Goal: Task Accomplishment & Management: Complete application form

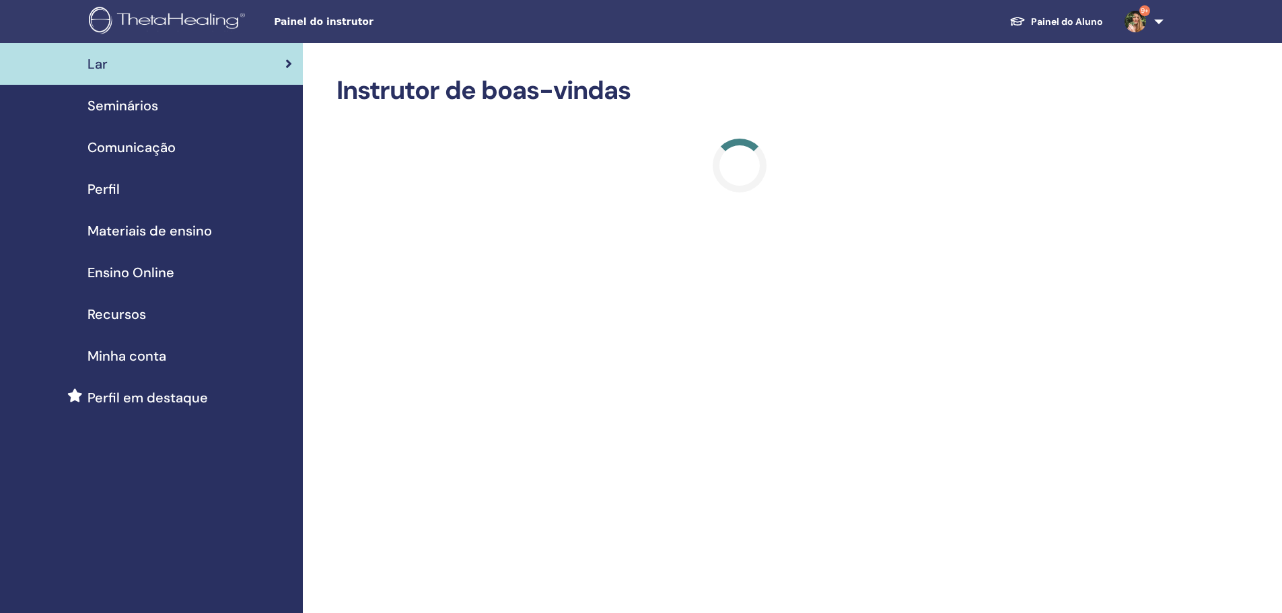
click at [187, 107] on div "Seminários" at bounding box center [151, 106] width 281 height 20
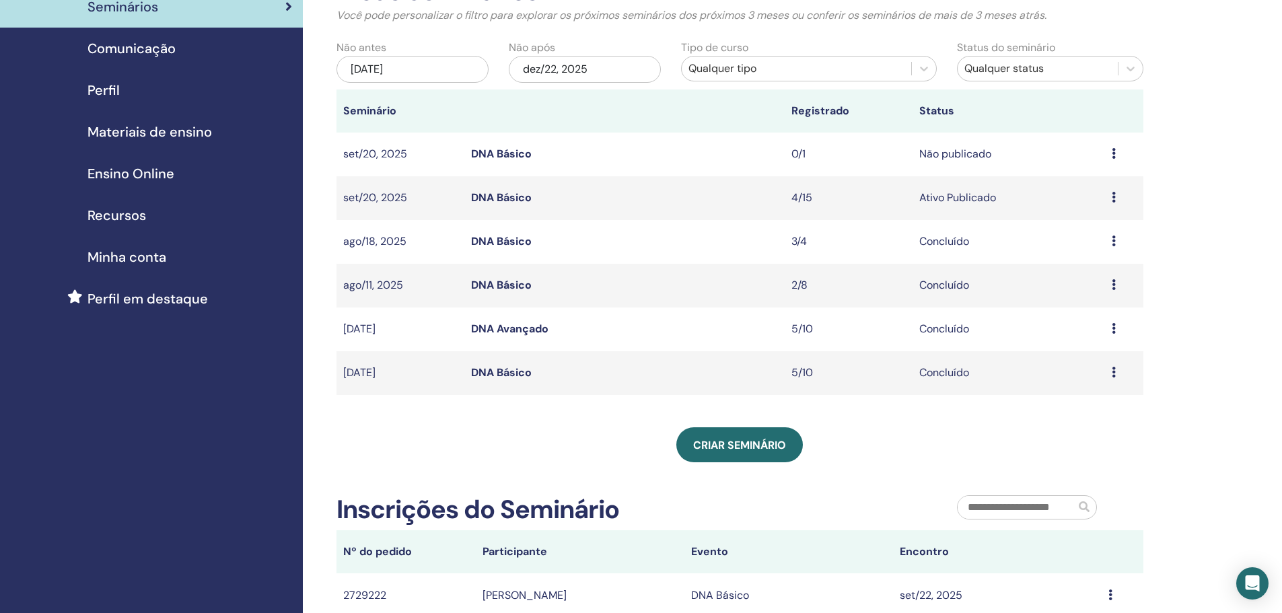
scroll to position [135, 0]
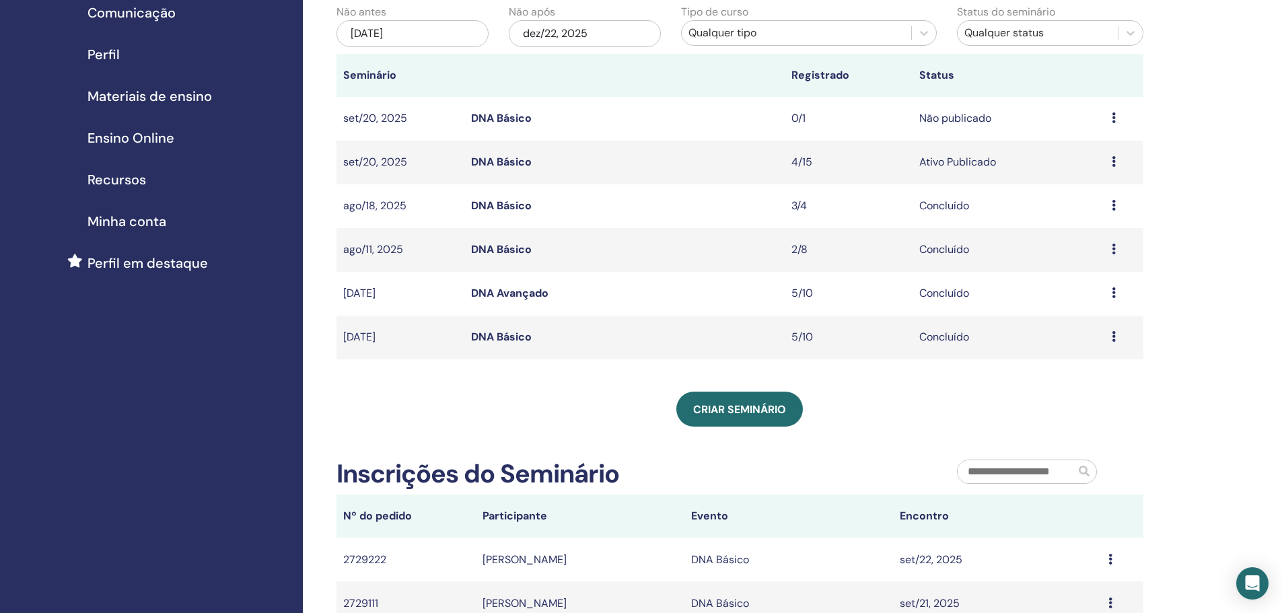
click at [1115, 161] on icon at bounding box center [1114, 161] width 4 height 11
click at [1086, 209] on link "Participantes" at bounding box center [1085, 212] width 66 height 14
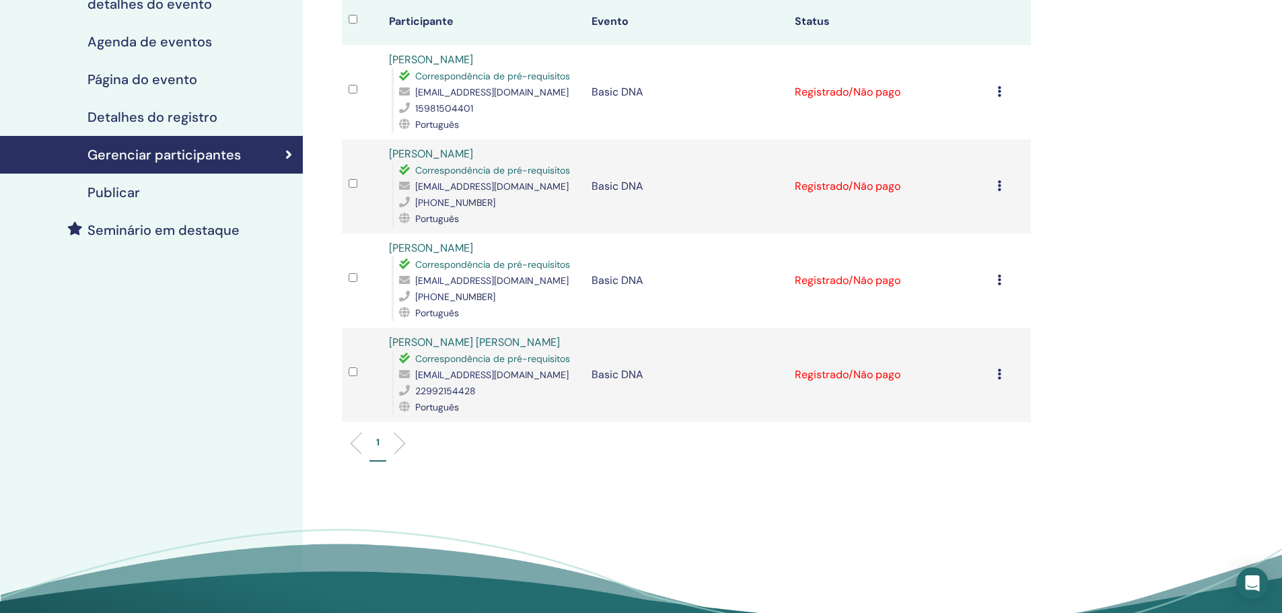
scroll to position [202, 0]
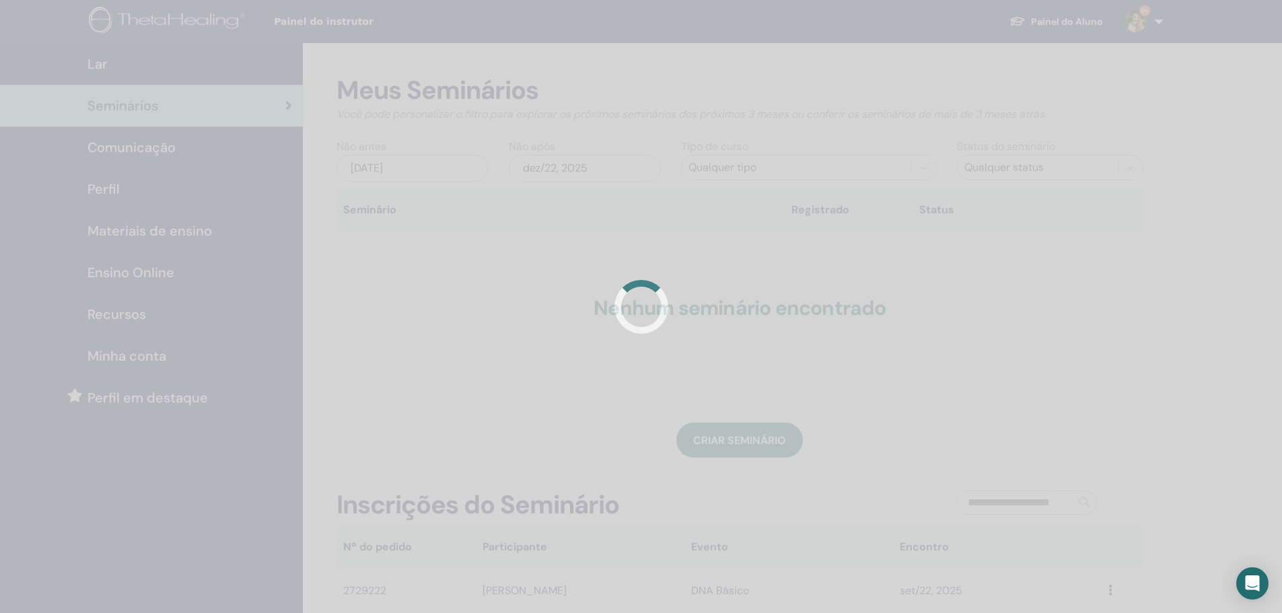
scroll to position [135, 0]
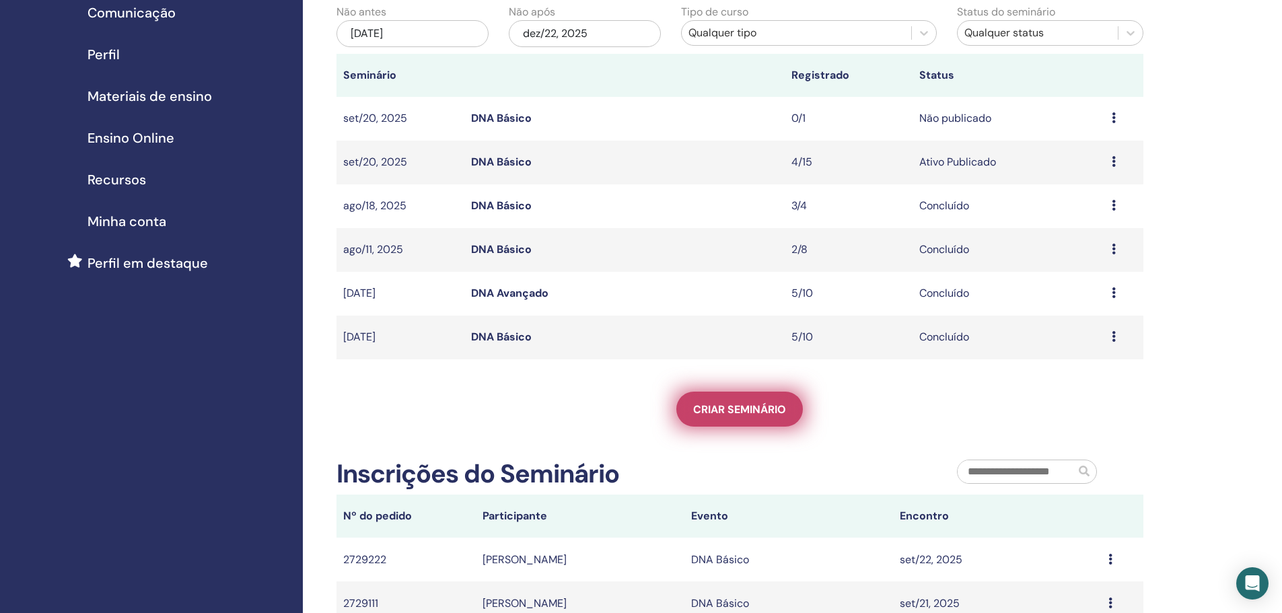
click at [729, 398] on link "Criar seminário" at bounding box center [739, 409] width 127 height 35
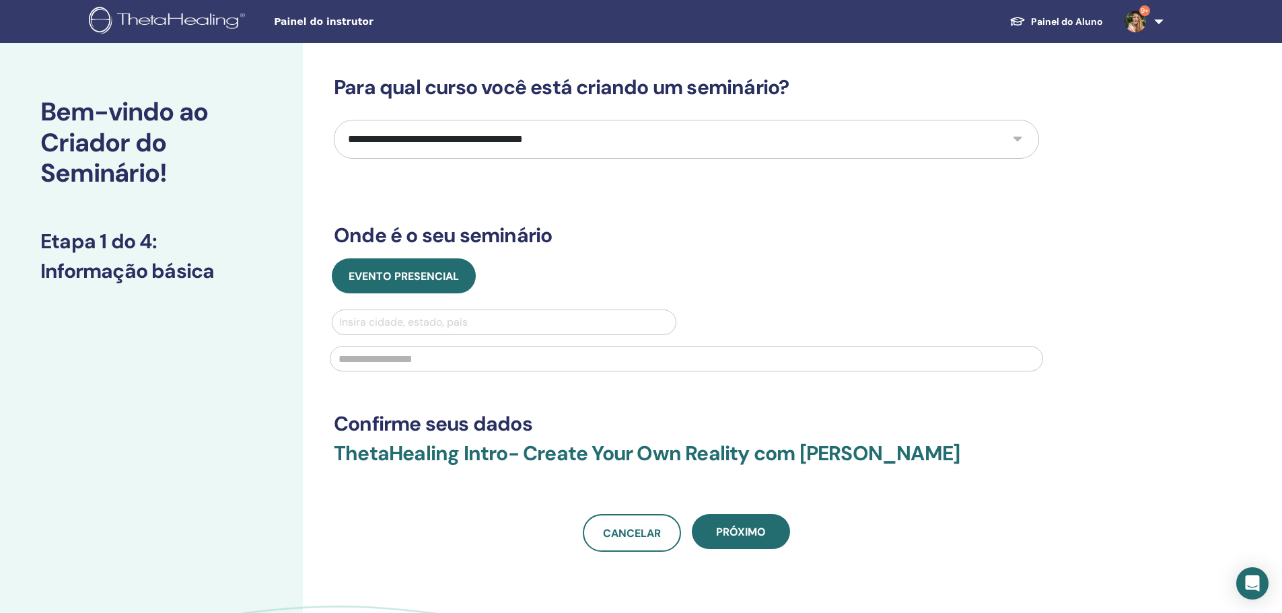
click at [440, 326] on div at bounding box center [504, 322] width 330 height 19
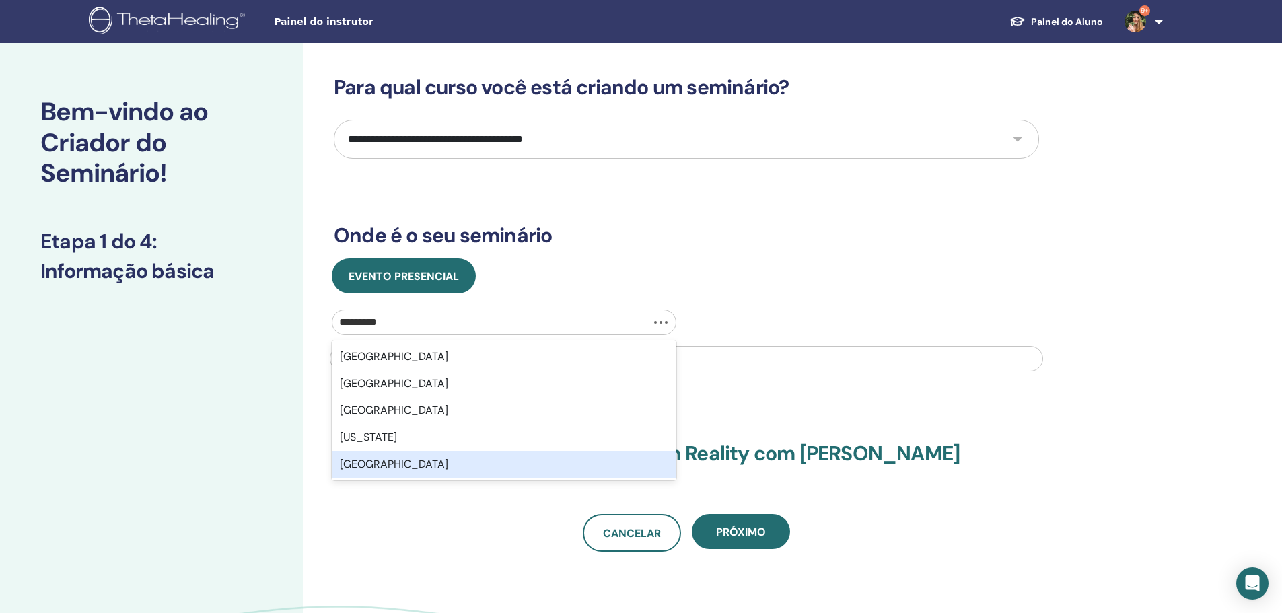
type input "**********"
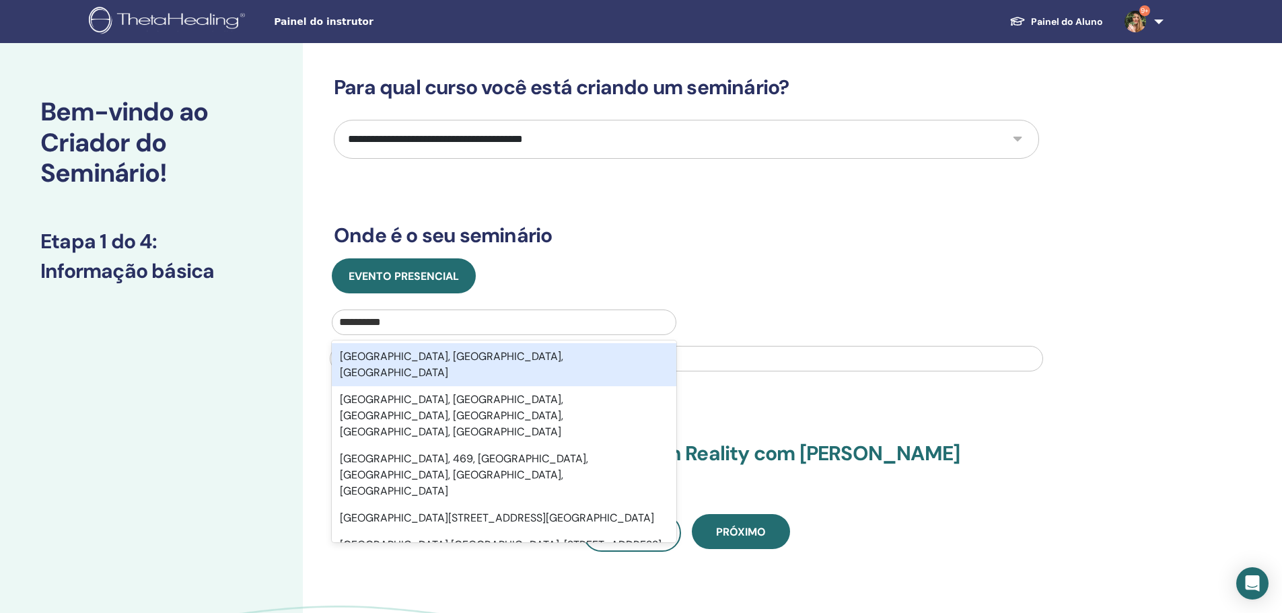
click at [413, 355] on div "[GEOGRAPHIC_DATA], [GEOGRAPHIC_DATA], [GEOGRAPHIC_DATA]" at bounding box center [504, 364] width 345 height 43
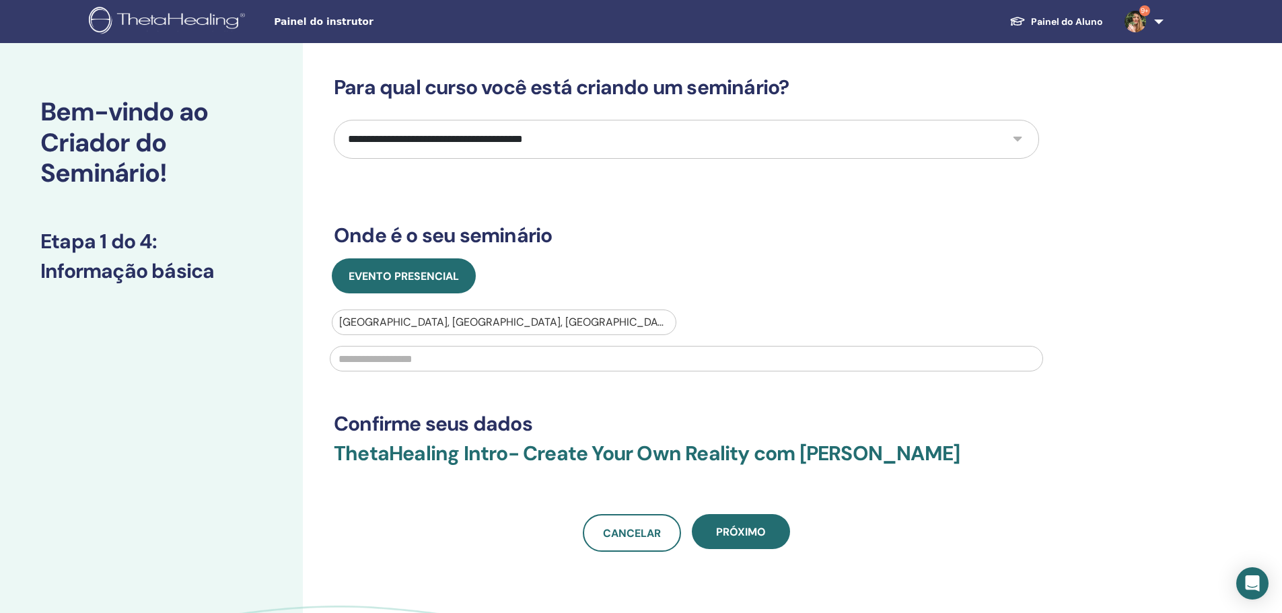
click at [483, 141] on select "**********" at bounding box center [686, 139] width 705 height 39
select select "*"
click at [334, 120] on select "**********" at bounding box center [686, 139] width 705 height 39
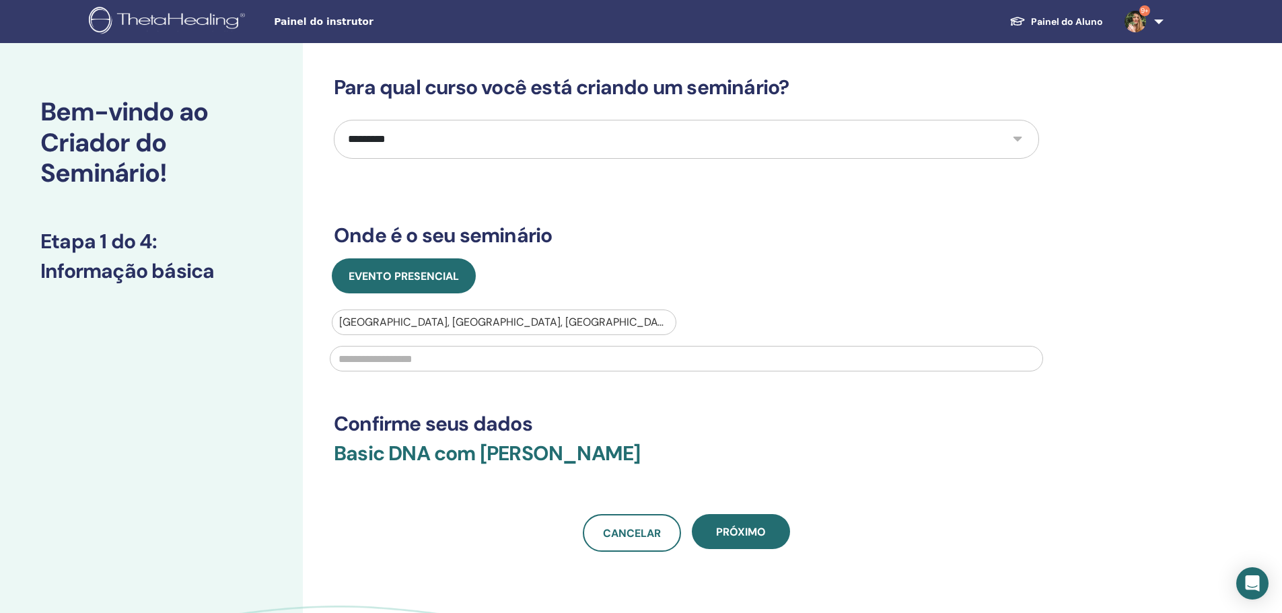
click at [429, 359] on input "text" at bounding box center [686, 359] width 713 height 26
drag, startPoint x: 475, startPoint y: 353, endPoint x: 388, endPoint y: 351, distance: 86.2
click at [388, 351] on input "**********" at bounding box center [686, 359] width 713 height 26
type input "**********"
click at [724, 526] on span "Próximo" at bounding box center [741, 532] width 50 height 14
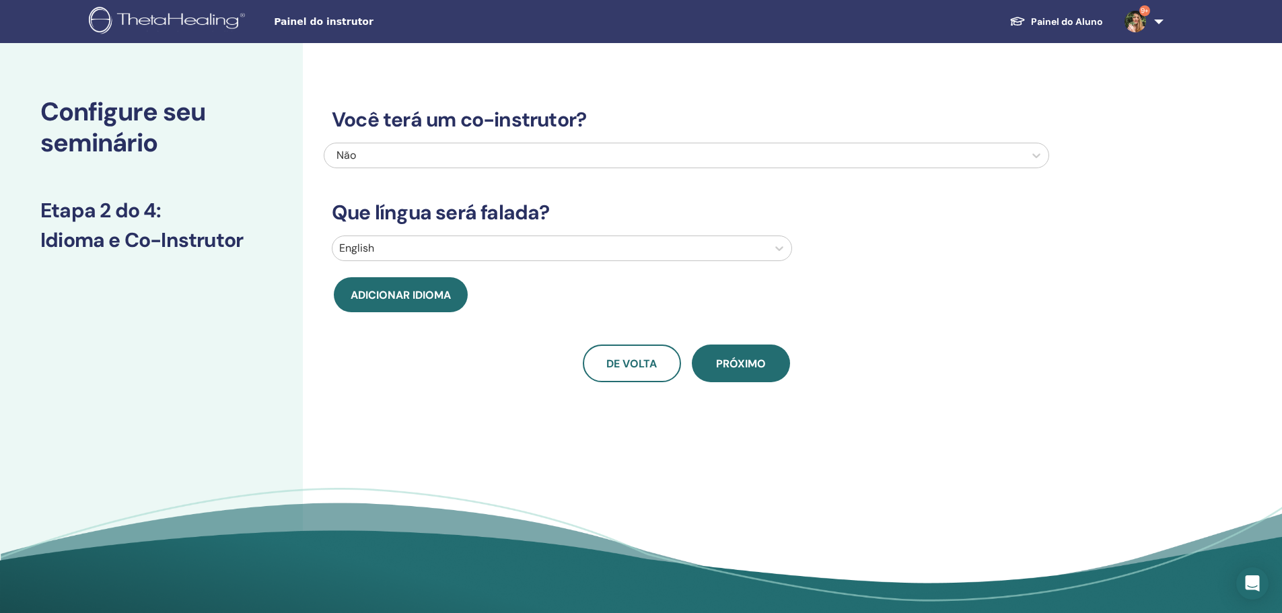
click at [427, 254] on div at bounding box center [549, 248] width 421 height 19
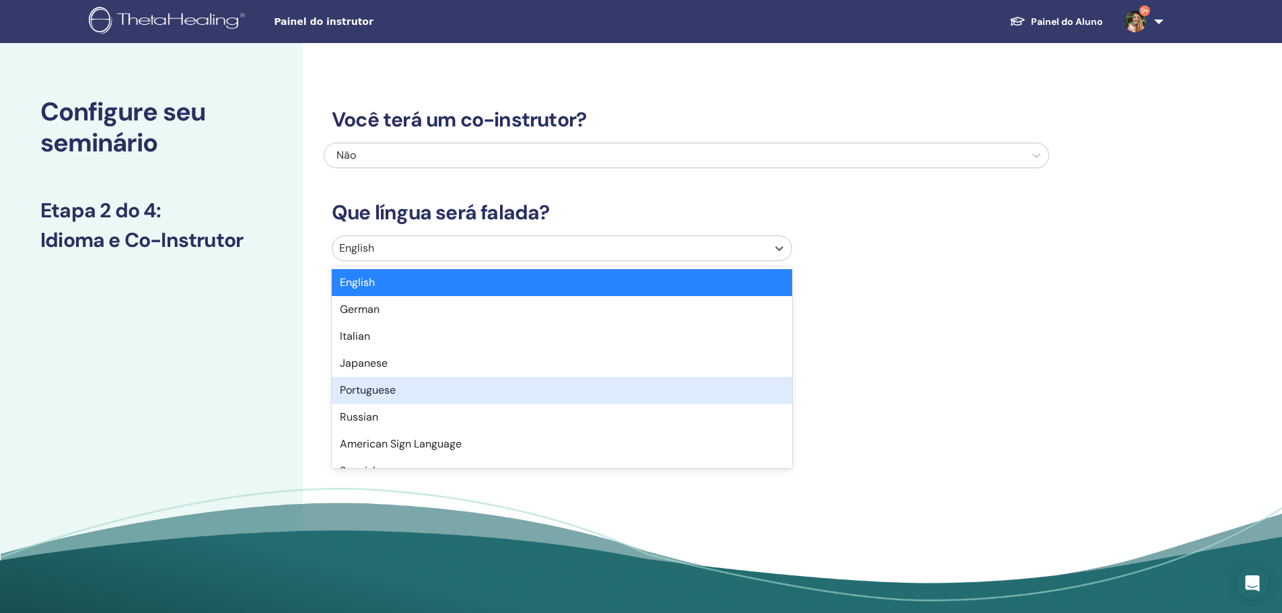
click at [409, 387] on div "Portuguese" at bounding box center [562, 390] width 460 height 27
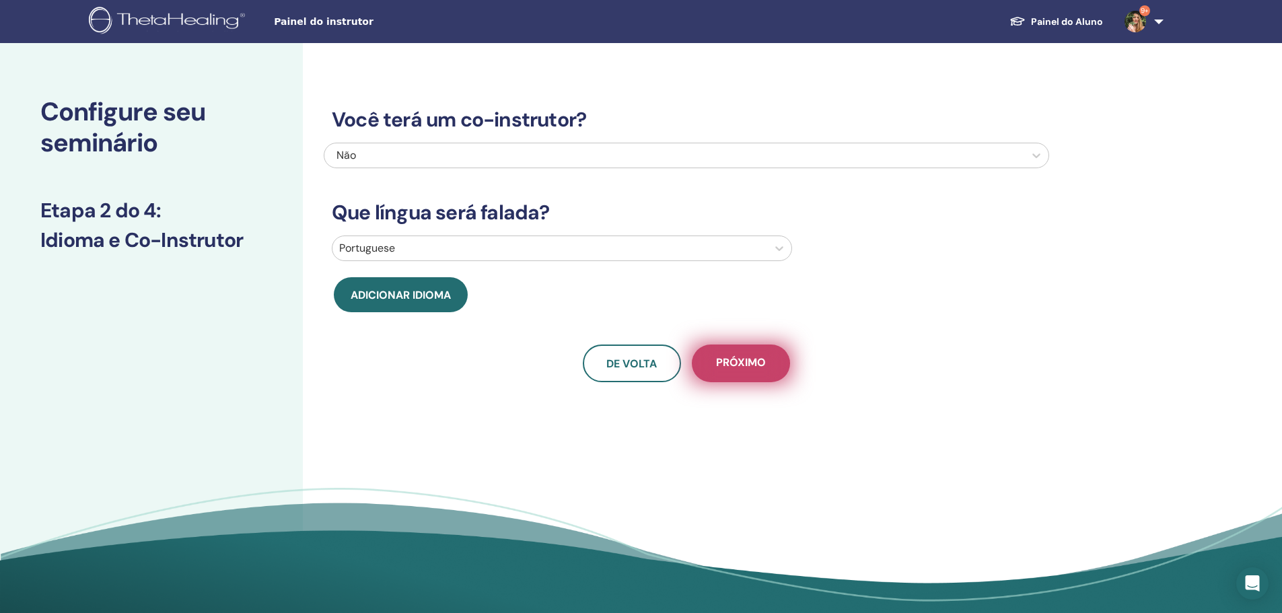
click at [727, 362] on span "Próximo" at bounding box center [741, 363] width 50 height 17
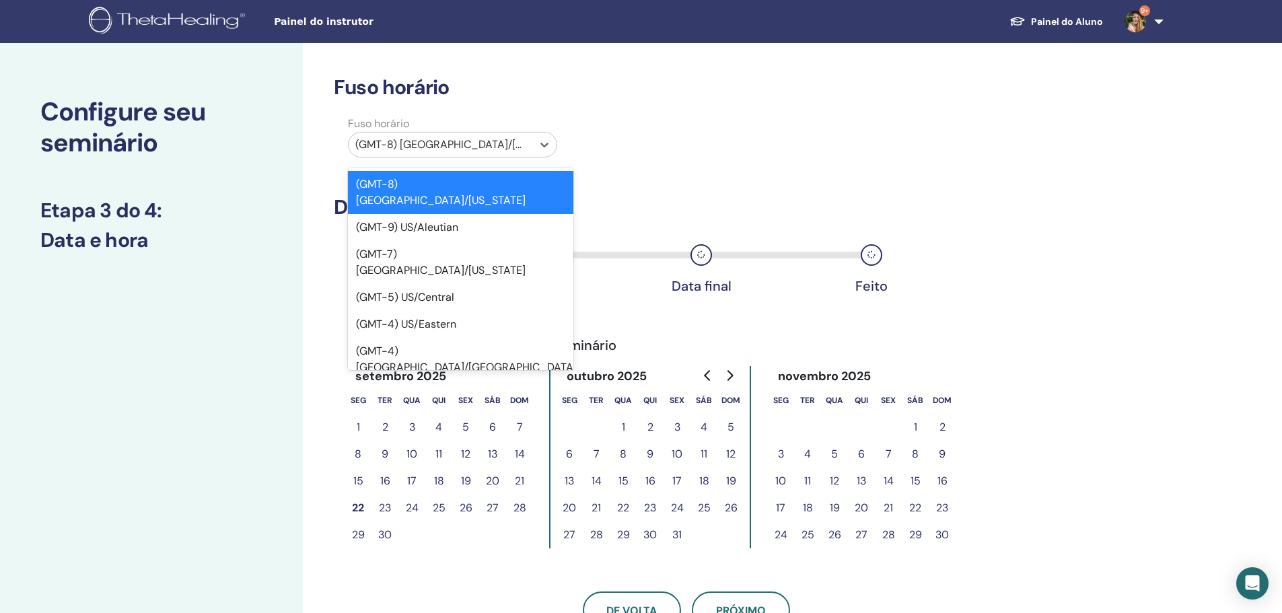
click at [466, 141] on div at bounding box center [440, 144] width 170 height 19
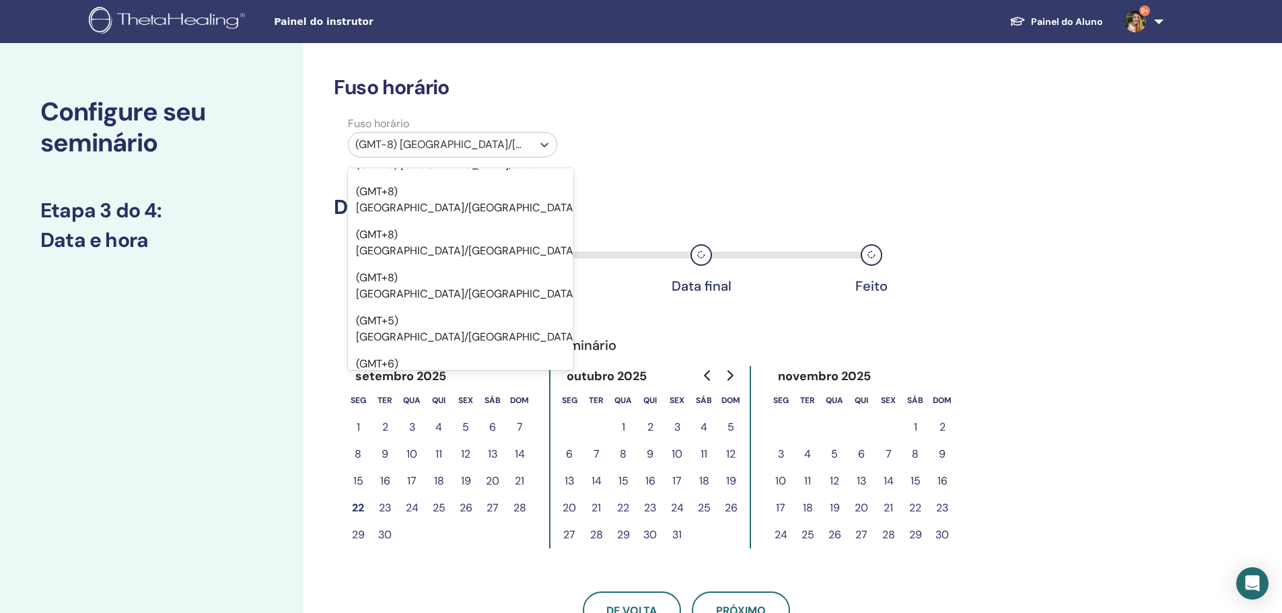
scroll to position [11307, 0]
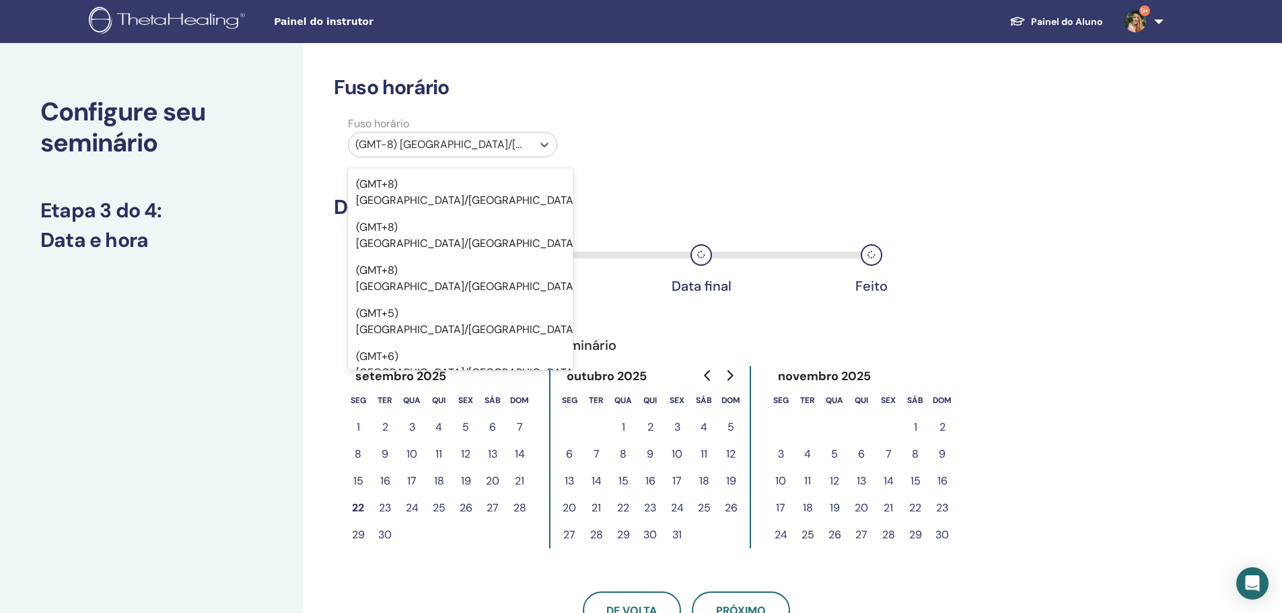
drag, startPoint x: 464, startPoint y: 201, endPoint x: 472, endPoint y: 166, distance: 35.3
click at [472, 166] on div "Fuso horário Fuso horário option (GMT-3) Brazil/East focused, 418 of 595. 595 r…" at bounding box center [686, 352] width 705 height 554
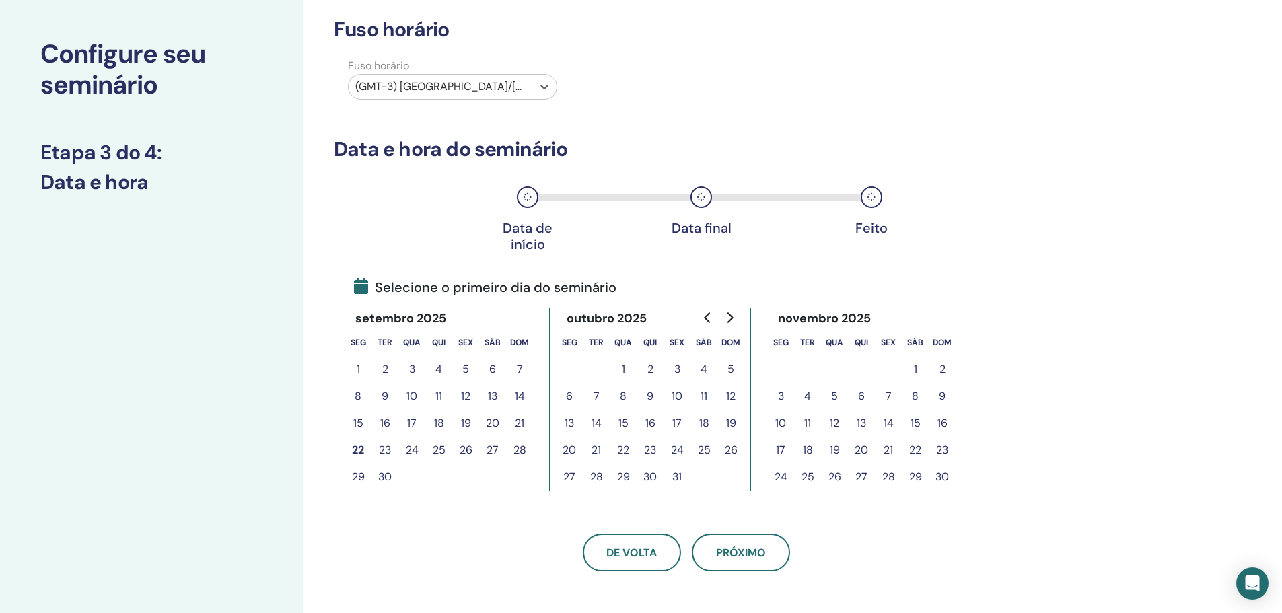
scroll to position [67, 0]
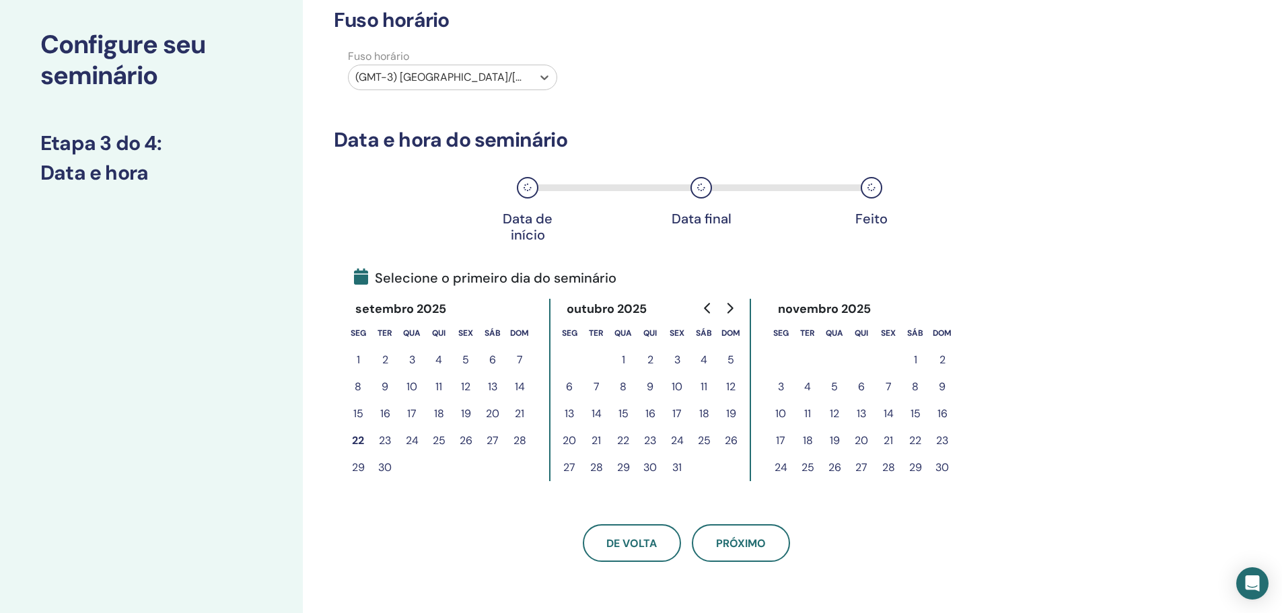
click at [360, 440] on button "22" at bounding box center [358, 440] width 27 height 27
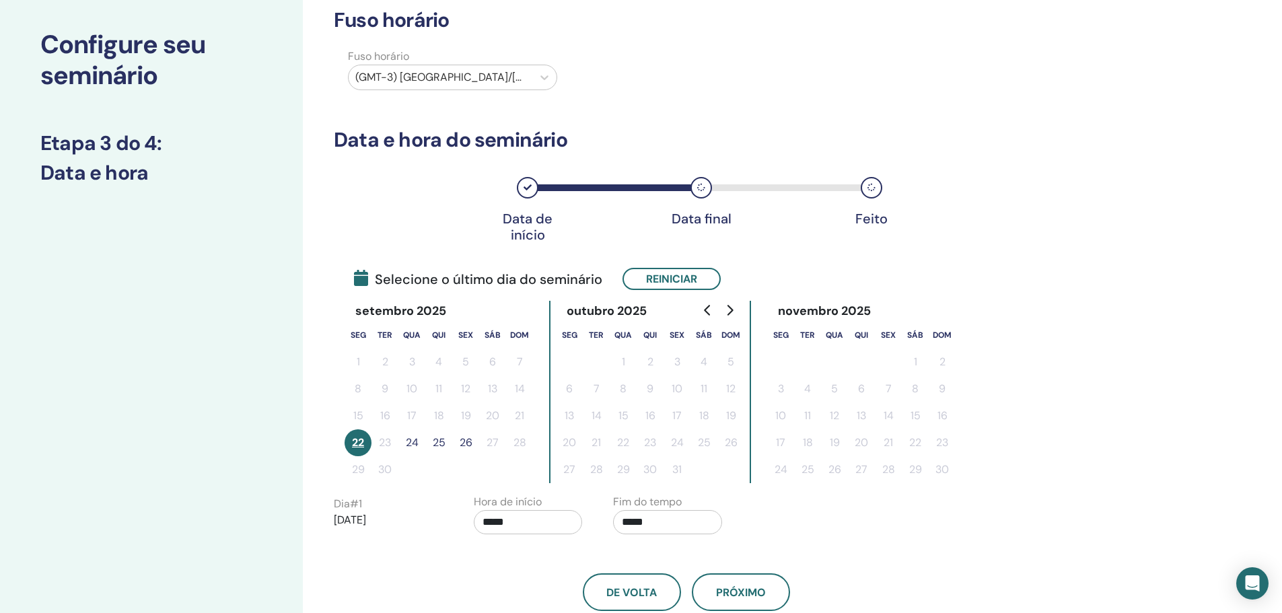
click at [434, 444] on button "25" at bounding box center [438, 442] width 27 height 27
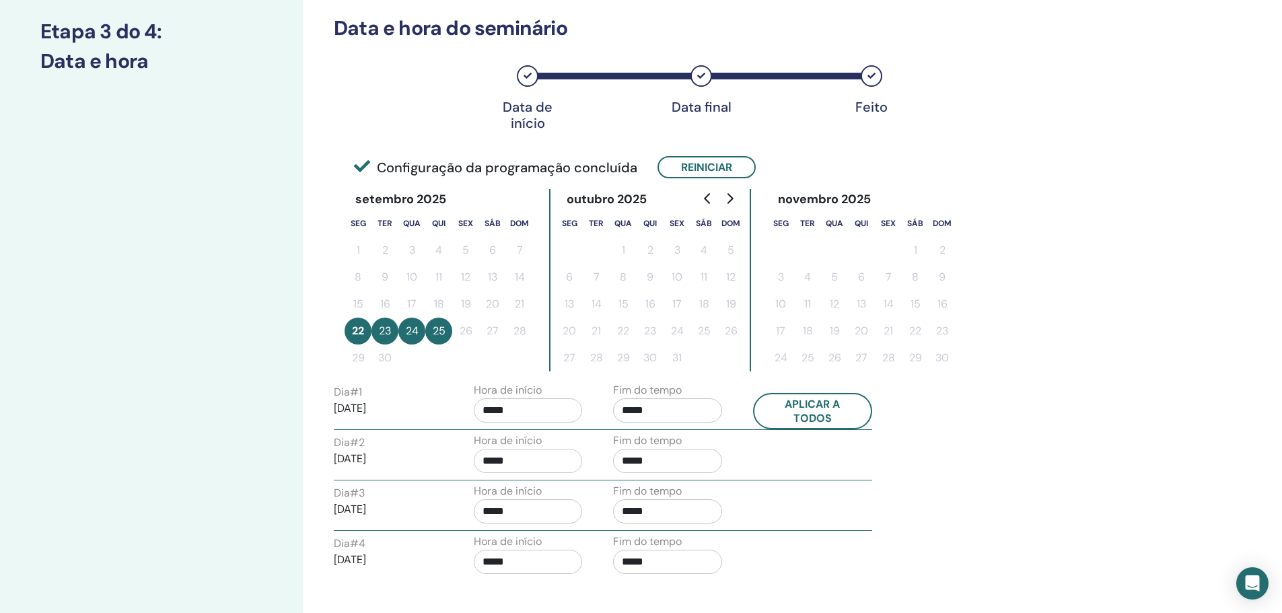
scroll to position [202, 0]
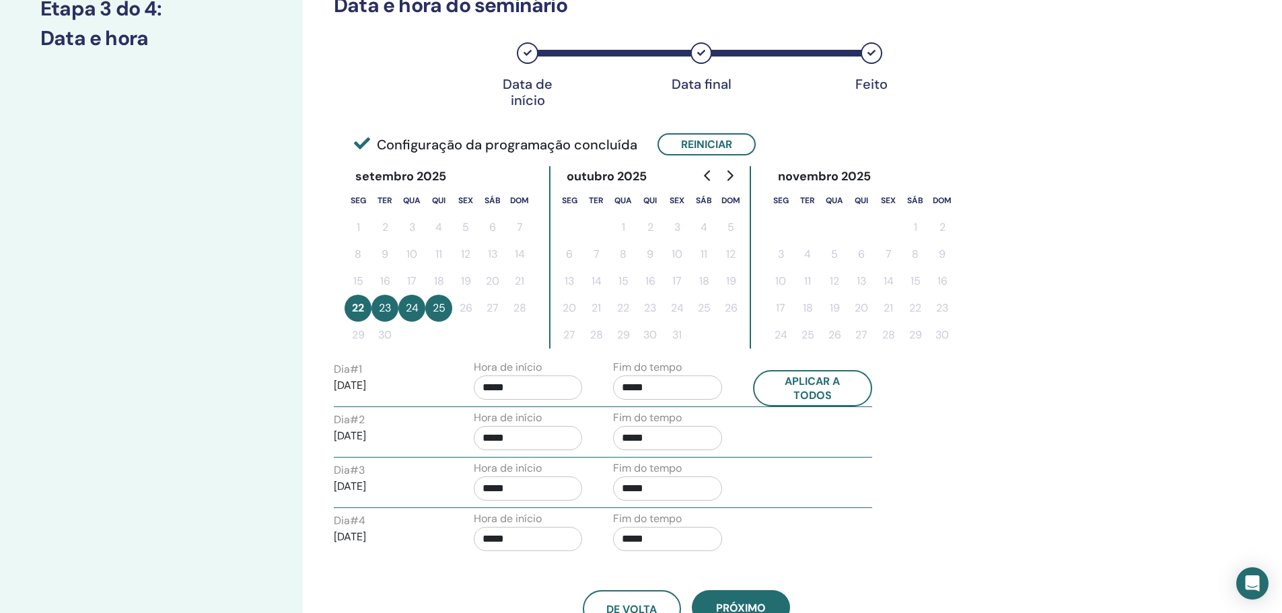
click at [418, 311] on button "24" at bounding box center [411, 308] width 27 height 27
click at [411, 310] on button "24" at bounding box center [411, 308] width 27 height 27
click at [435, 301] on button "25" at bounding box center [438, 308] width 27 height 27
click at [418, 309] on button "24" at bounding box center [411, 308] width 27 height 27
click at [697, 141] on button "Reiniciar" at bounding box center [707, 144] width 98 height 22
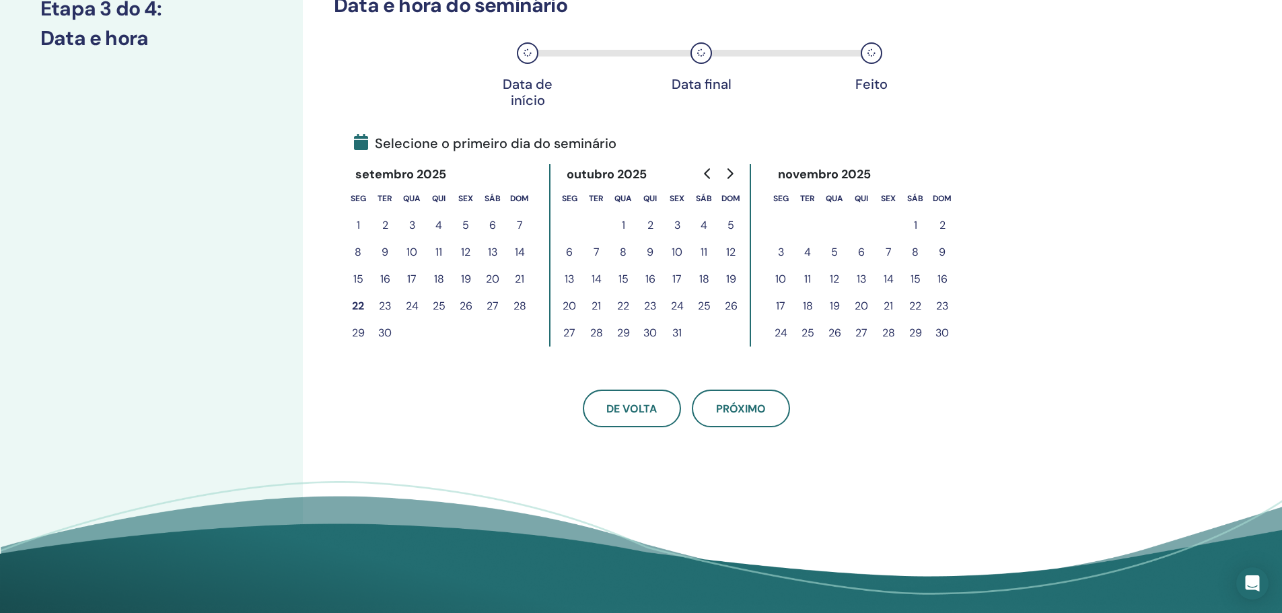
click at [382, 305] on button "23" at bounding box center [385, 306] width 27 height 27
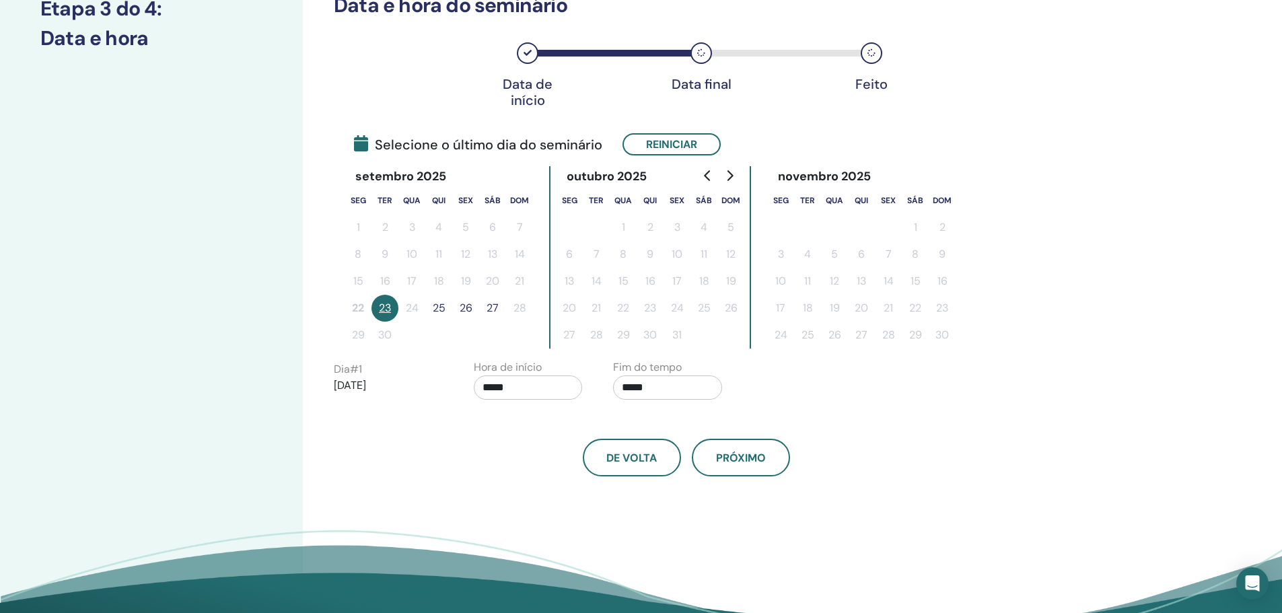
click at [443, 306] on button "25" at bounding box center [438, 308] width 27 height 27
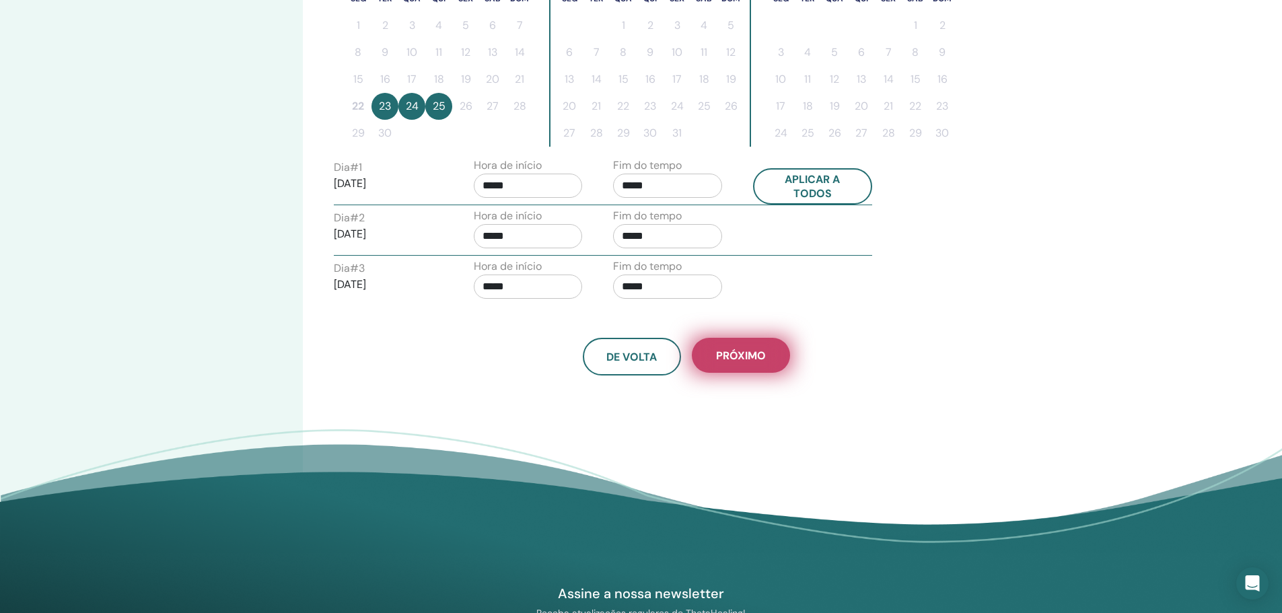
click at [732, 371] on button "Próximo" at bounding box center [741, 355] width 98 height 35
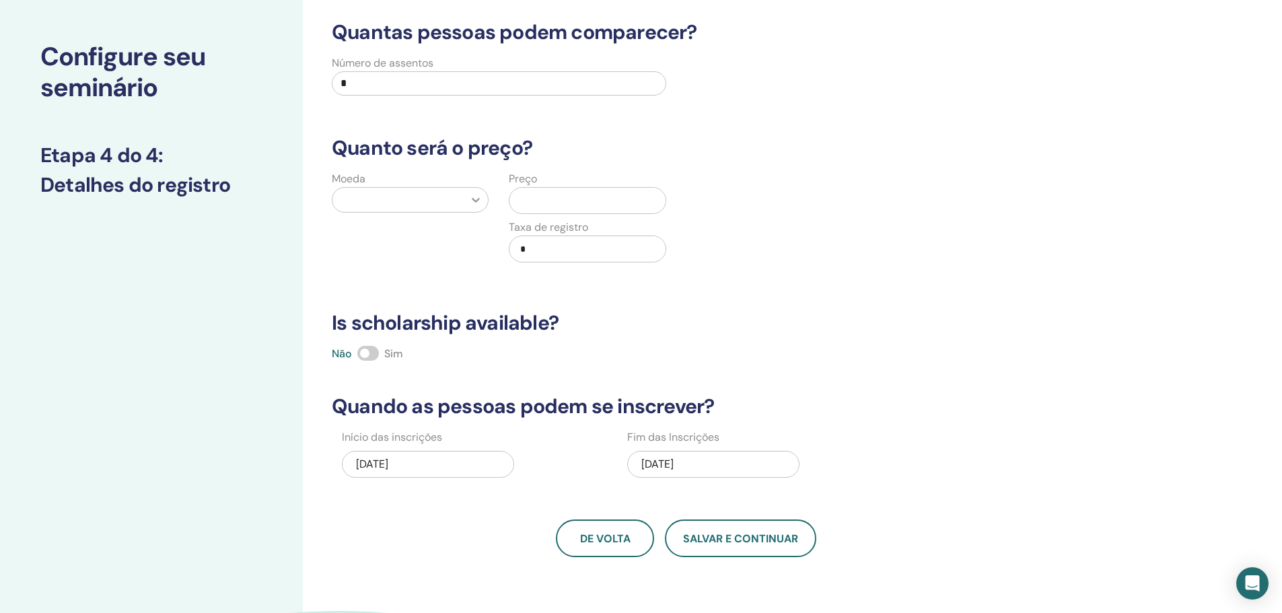
scroll to position [0, 0]
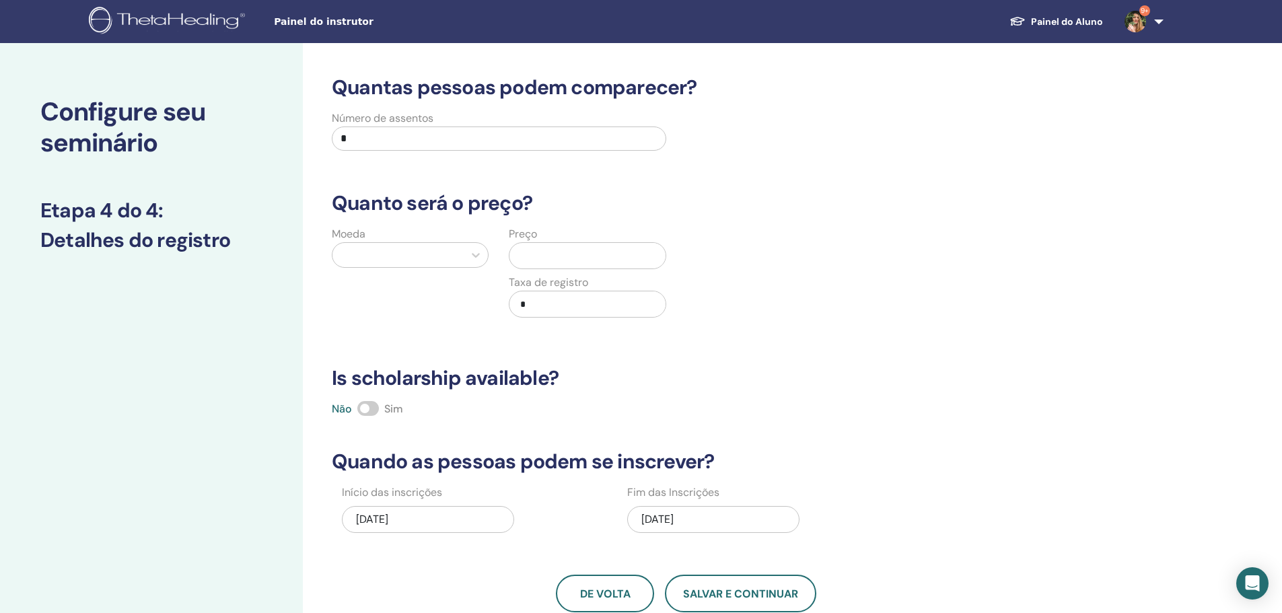
click at [433, 148] on input "*" at bounding box center [499, 139] width 335 height 24
type input "**"
click at [584, 267] on input "text" at bounding box center [590, 256] width 150 height 26
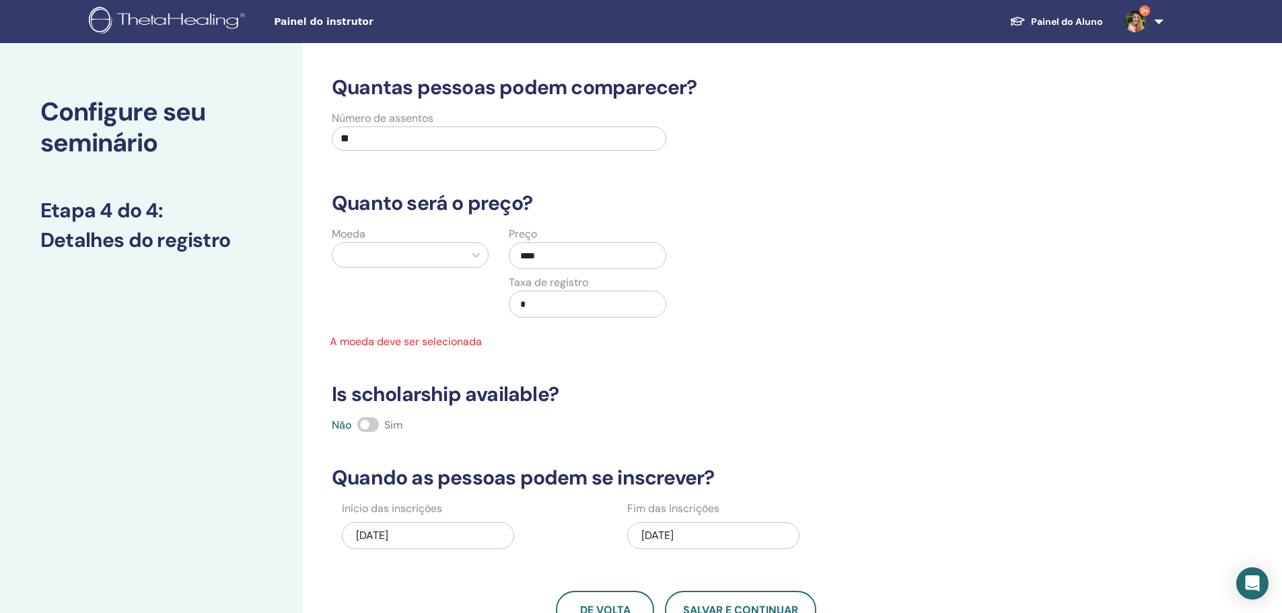
type input "****"
drag, startPoint x: 754, startPoint y: 299, endPoint x: 431, endPoint y: 408, distance: 341.0
click at [754, 299] on div "Moeda Preço **** Taxa de registro * A moeda deve ser selecionada" at bounding box center [677, 288] width 726 height 124
click at [372, 423] on span at bounding box center [368, 424] width 22 height 15
drag, startPoint x: 328, startPoint y: 388, endPoint x: 705, endPoint y: 371, distance: 376.6
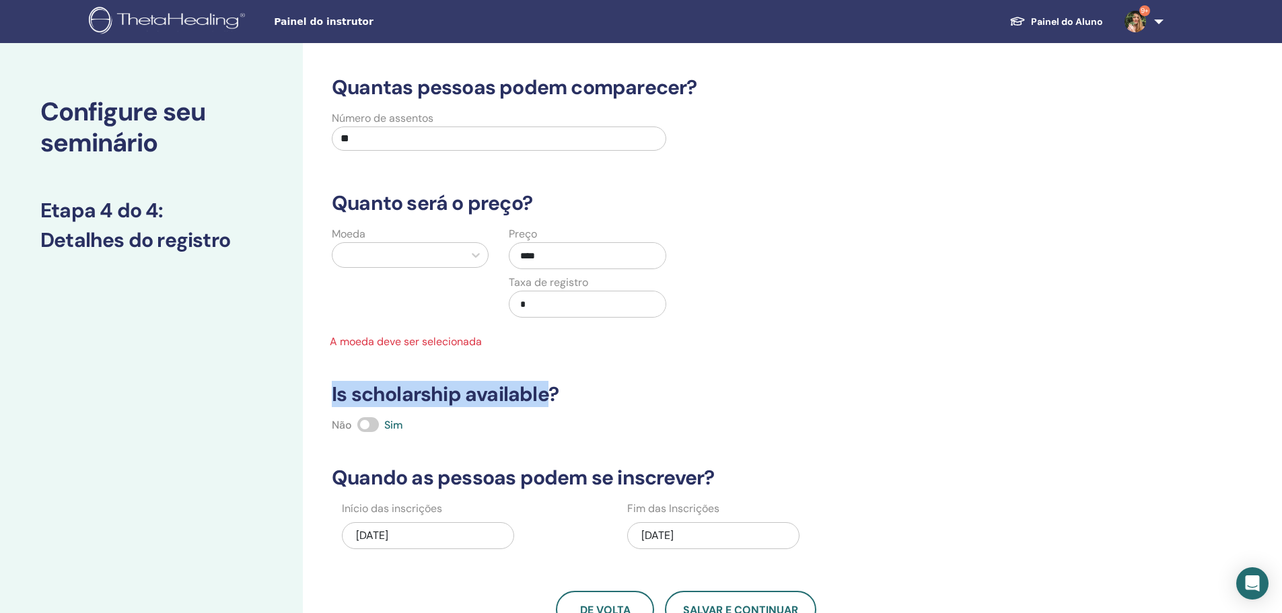
click at [601, 399] on h3 "Is scholarship available?" at bounding box center [687, 394] width 726 height 24
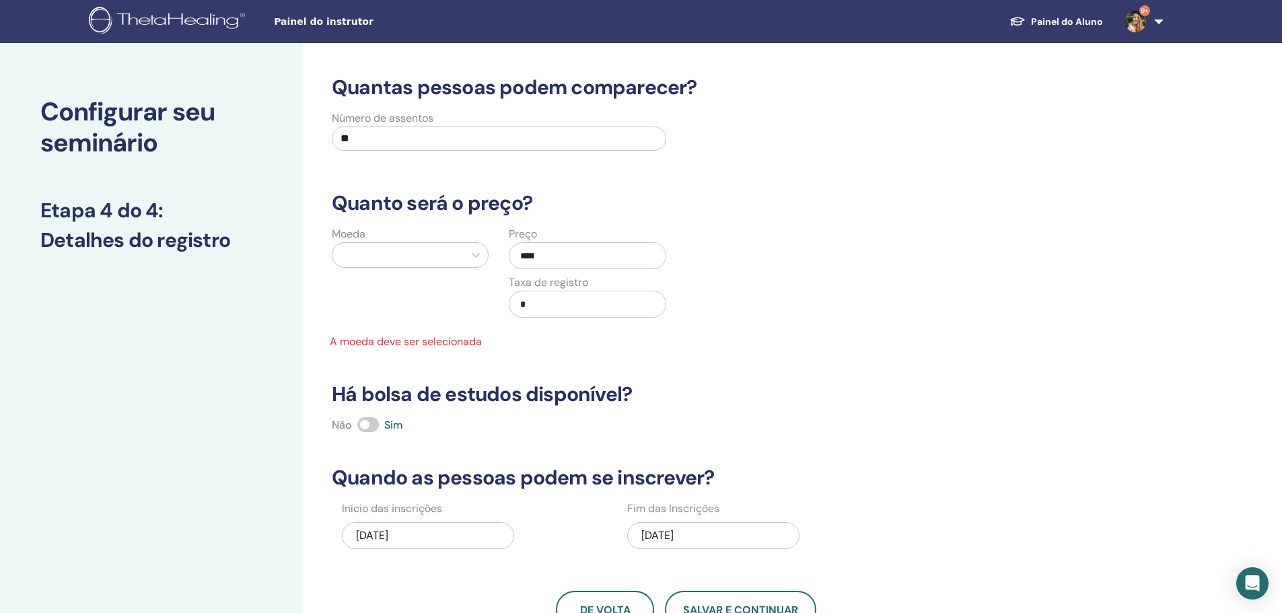
click at [396, 250] on div at bounding box center [398, 255] width 118 height 19
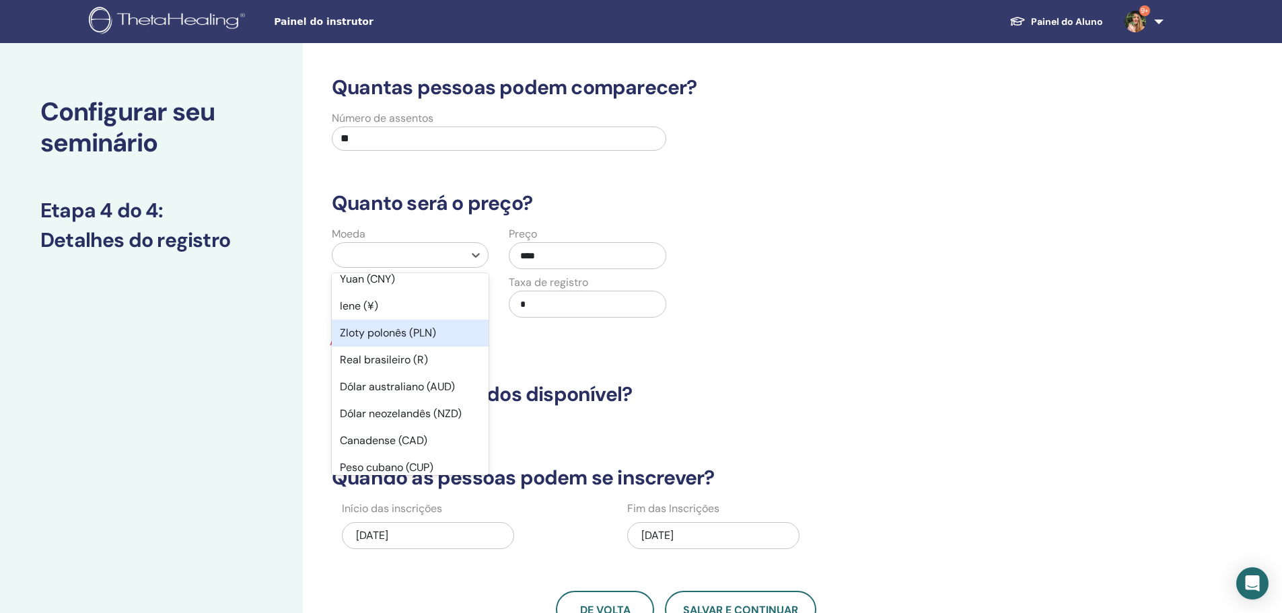
scroll to position [202, 0]
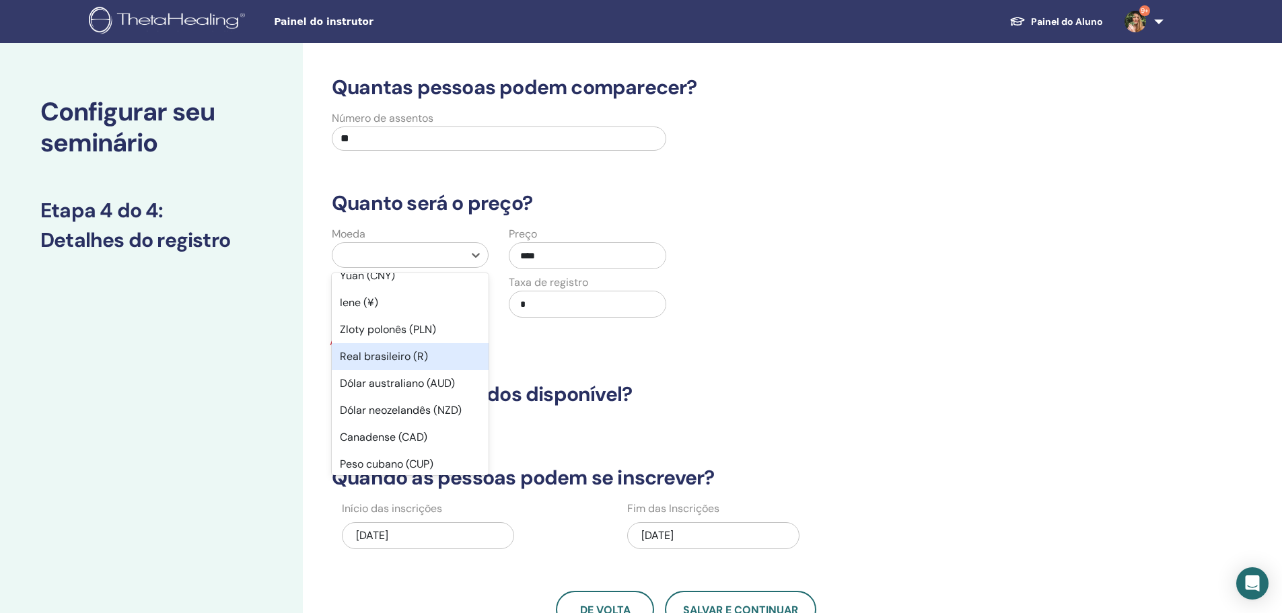
click at [394, 357] on font "Real brasileiro (R)" at bounding box center [384, 356] width 88 height 14
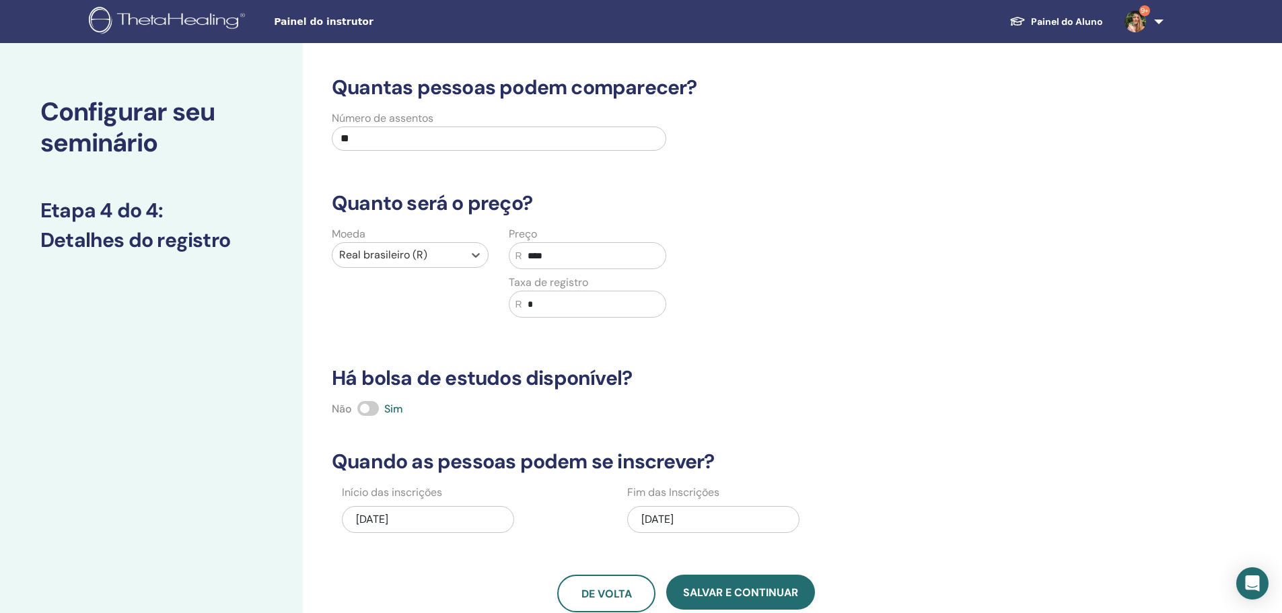
click at [689, 357] on div "Quantas pessoas podem comparecer? Número de assentos ** Quanto será o preço? Mo…" at bounding box center [687, 343] width 726 height 537
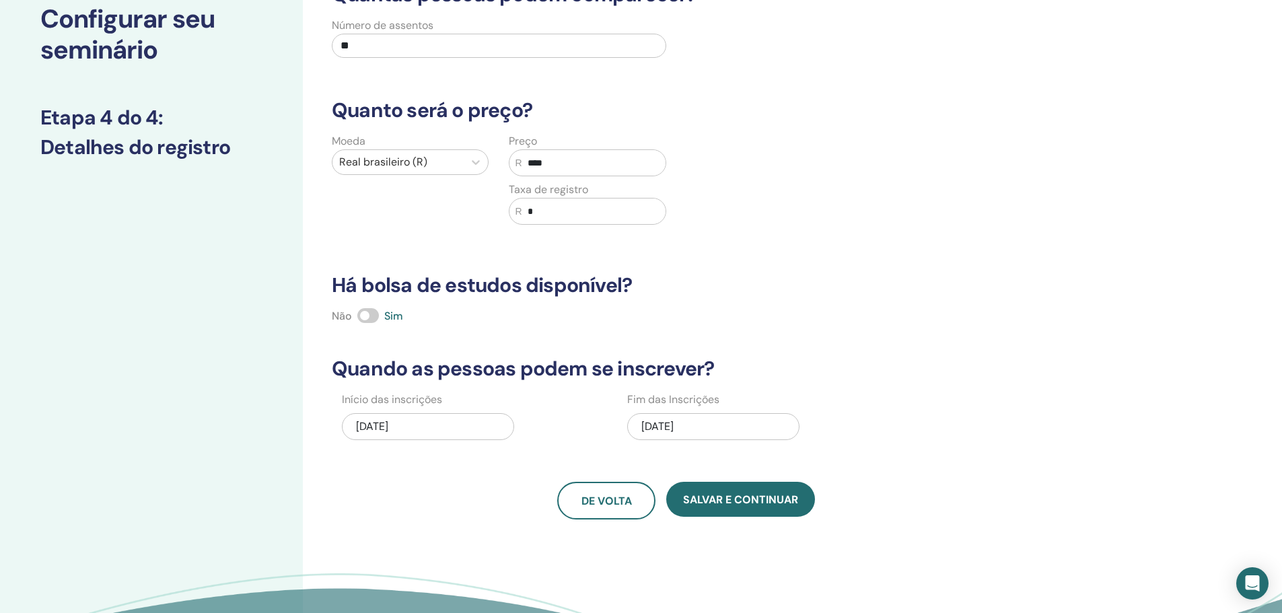
scroll to position [135, 0]
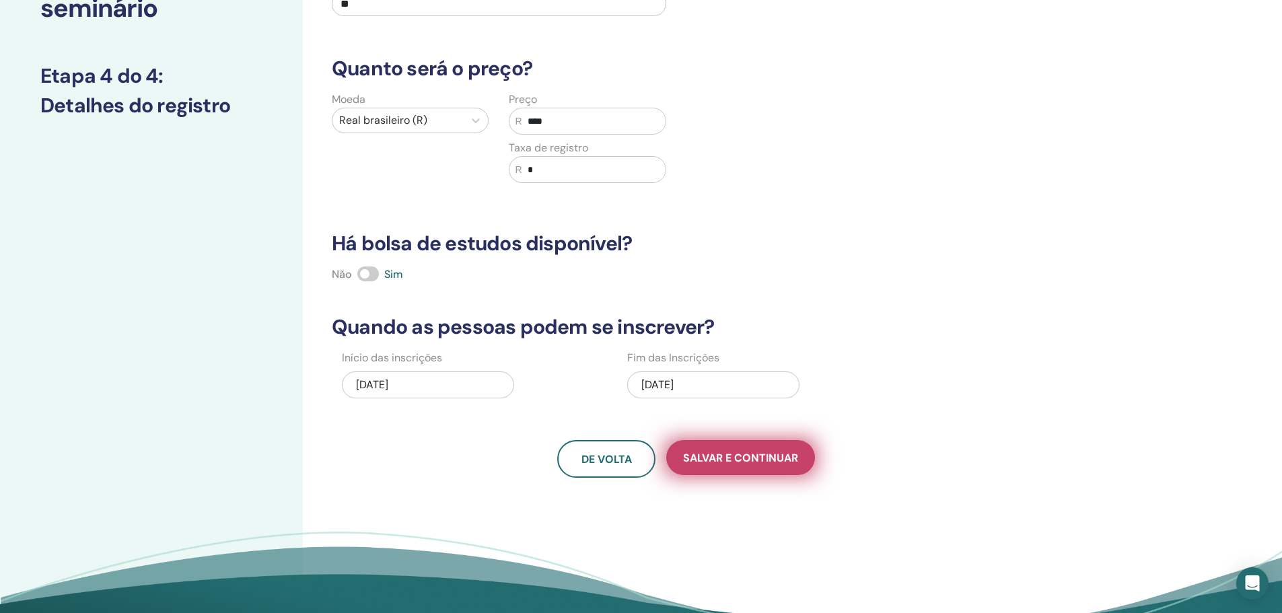
click at [750, 460] on font "Salvar e continuar" at bounding box center [740, 458] width 115 height 14
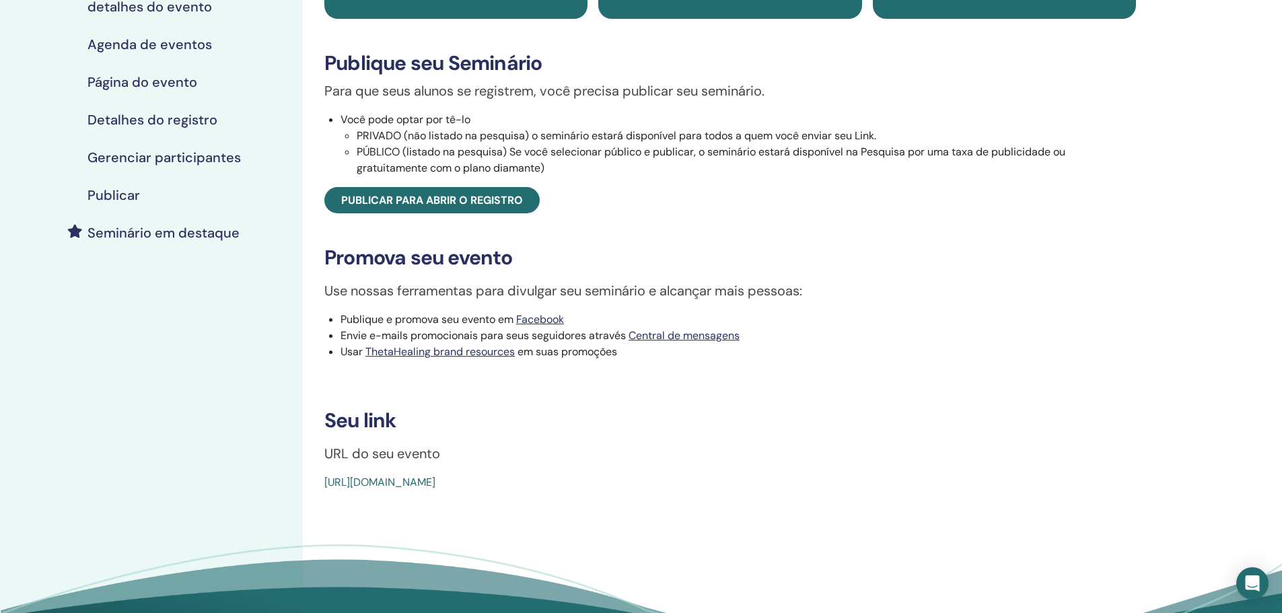
scroll to position [202, 0]
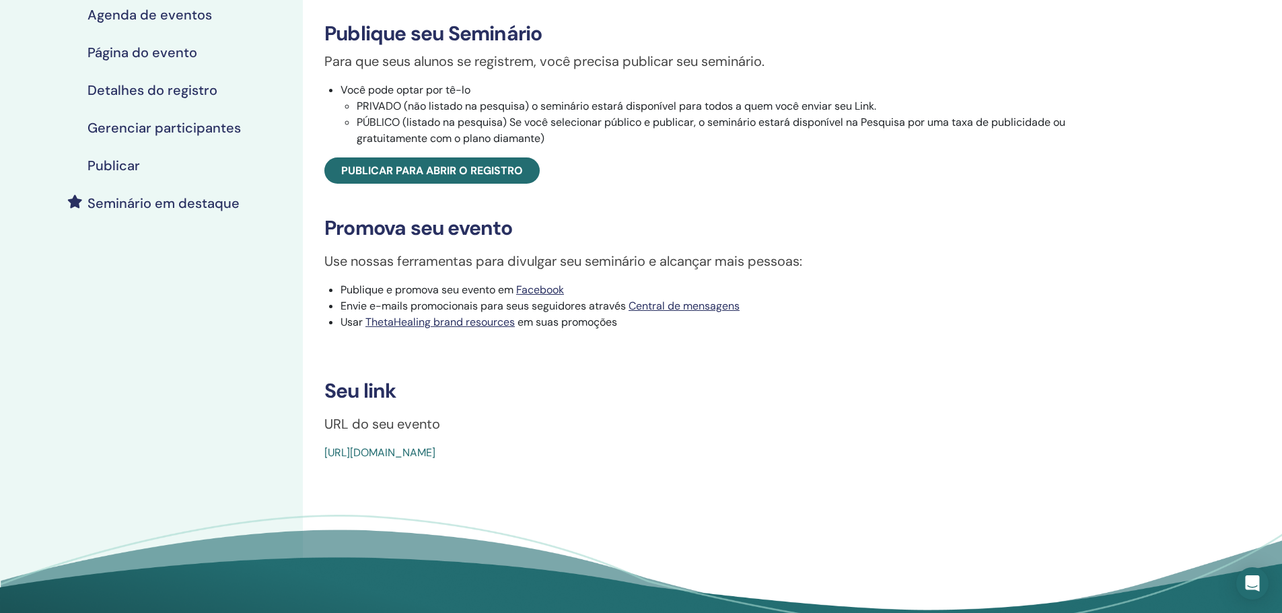
drag, startPoint x: 597, startPoint y: 459, endPoint x: 317, endPoint y: 462, distance: 280.0
click at [317, 461] on div "Basic DNA Tipo de evento Em pessoa Status do evento Não publicado Registros 0/1…" at bounding box center [730, 167] width 839 height 588
copy link "https://www.thetahealing.com/seminar-378111-details.html"
click at [746, 380] on div "Basic DNA Tipo de evento Em pessoa Status do evento Não publicado Registros 0/1…" at bounding box center [730, 167] width 839 height 588
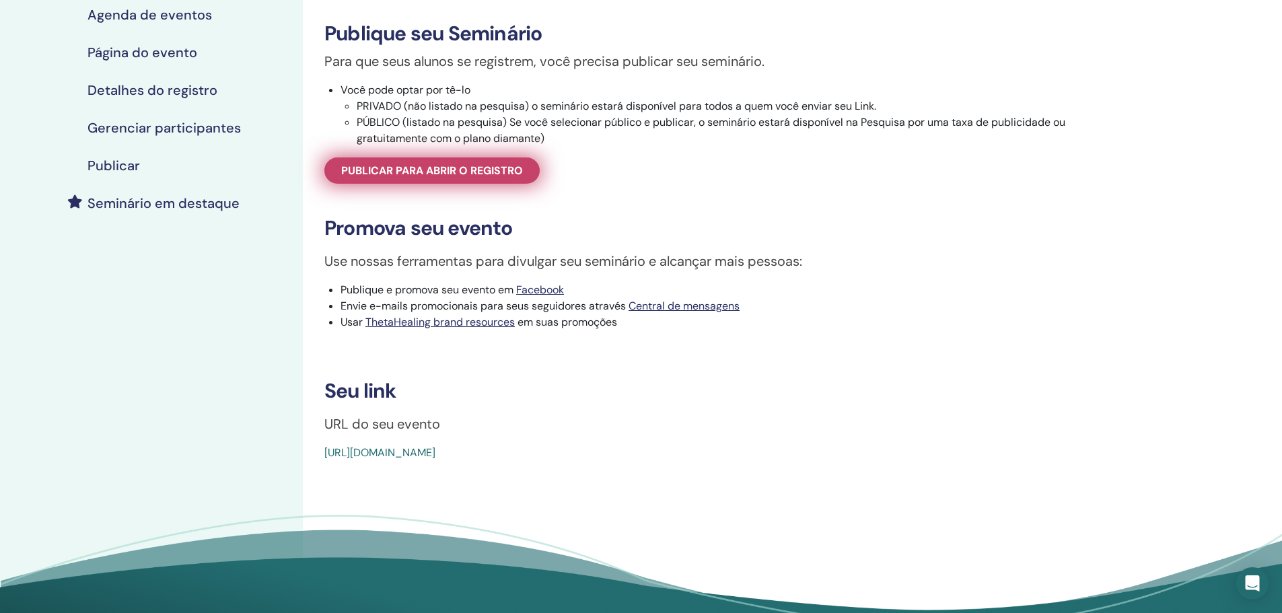
click at [466, 176] on span "Publicar para abrir o registro" at bounding box center [432, 171] width 182 height 14
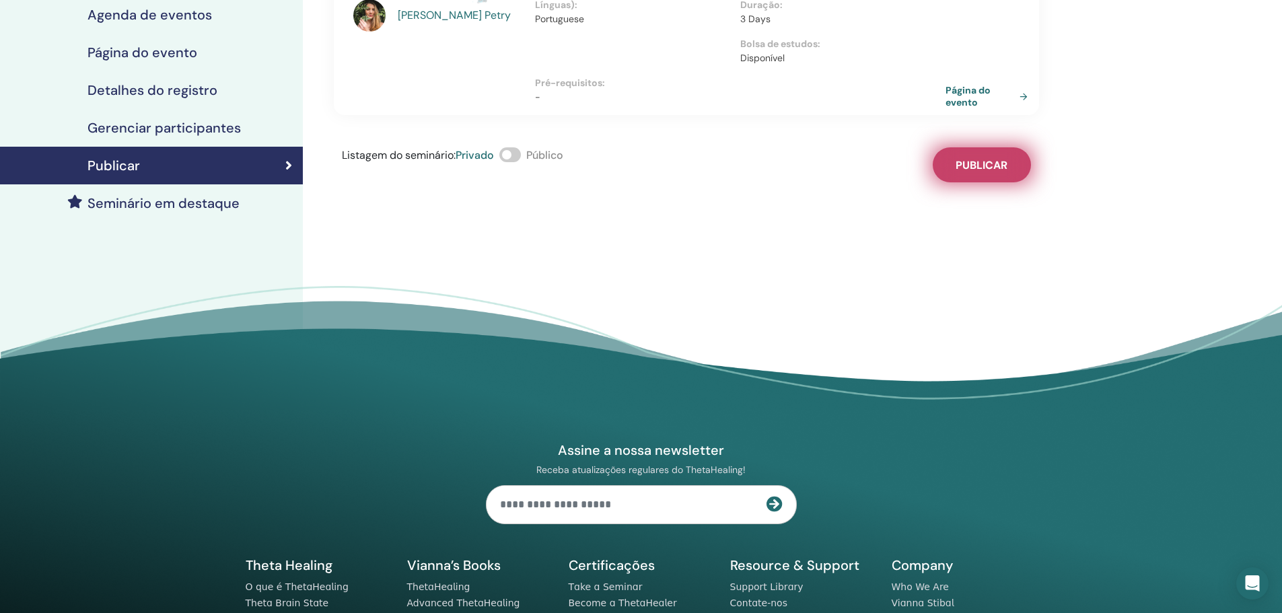
click at [961, 158] on span "Publicar" at bounding box center [982, 165] width 52 height 14
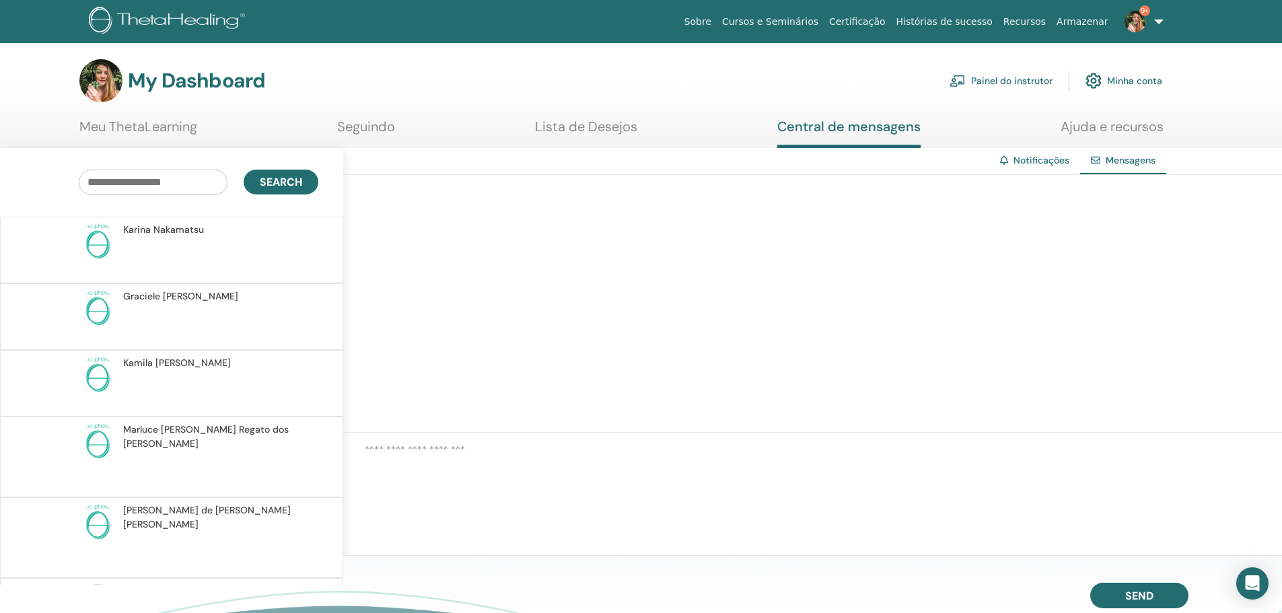
click at [164, 235] on span "[PERSON_NAME]" at bounding box center [163, 230] width 81 height 14
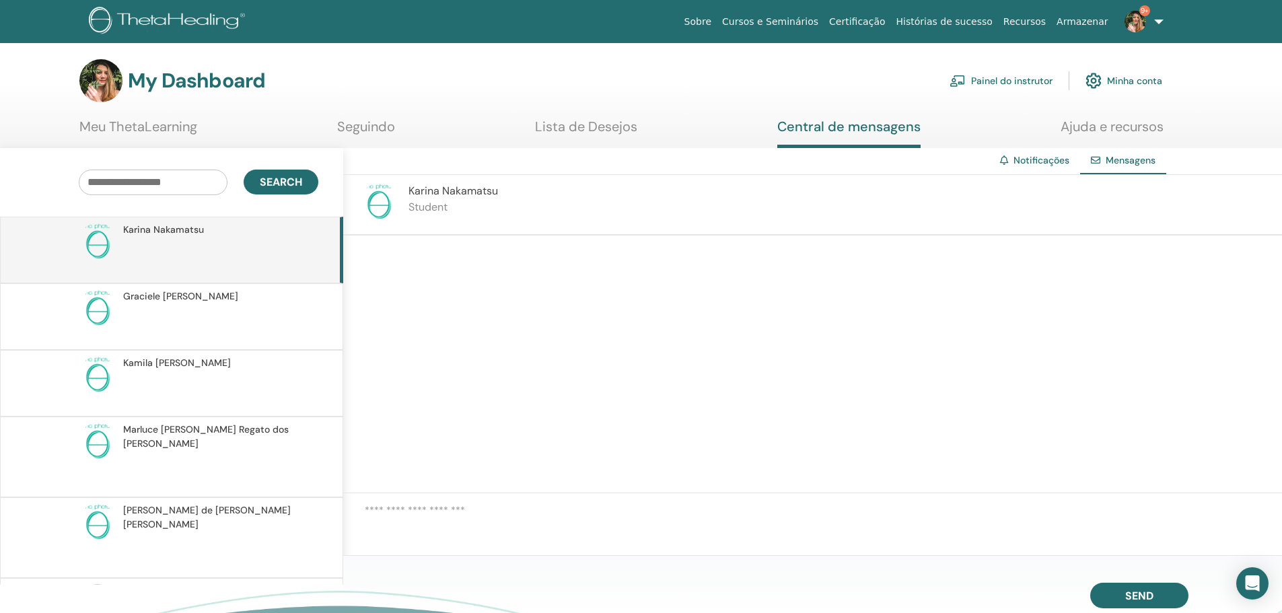
click at [190, 321] on p at bounding box center [220, 324] width 195 height 40
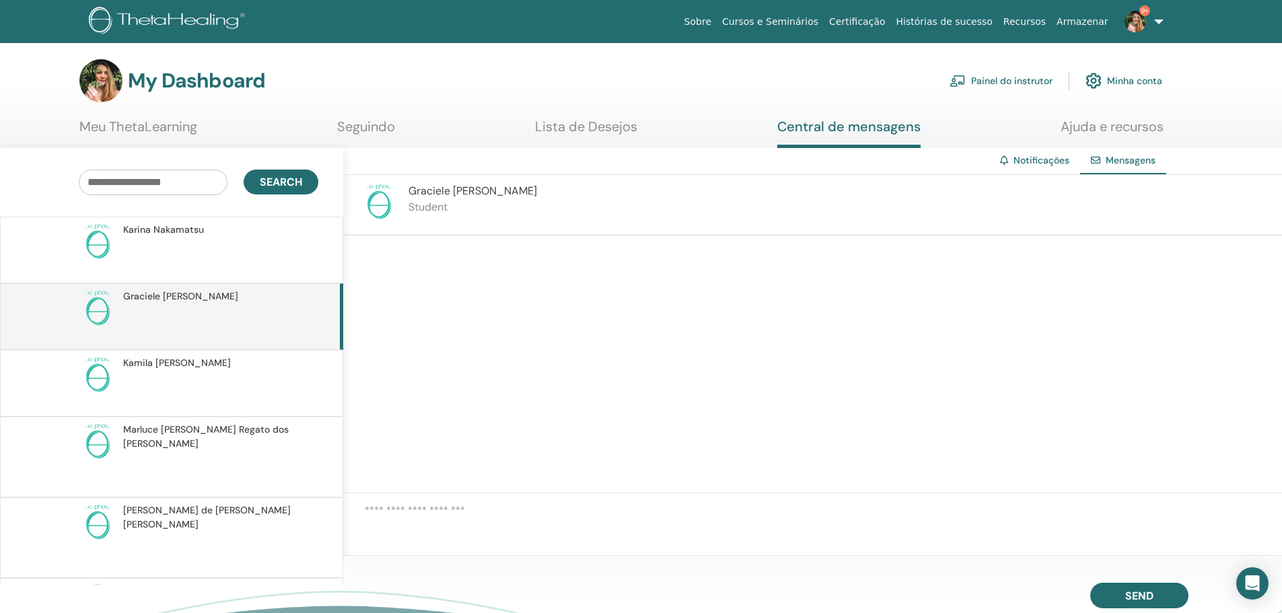
click at [182, 384] on p at bounding box center [220, 390] width 195 height 40
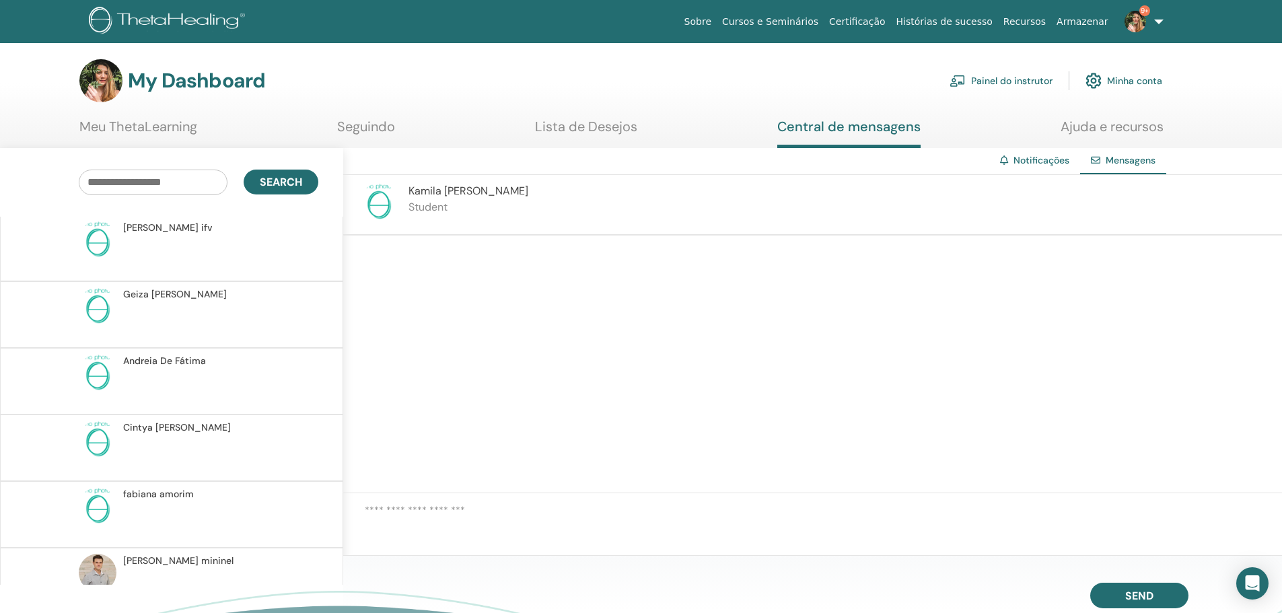
scroll to position [1750, 0]
